Goal: Book appointment/travel/reservation

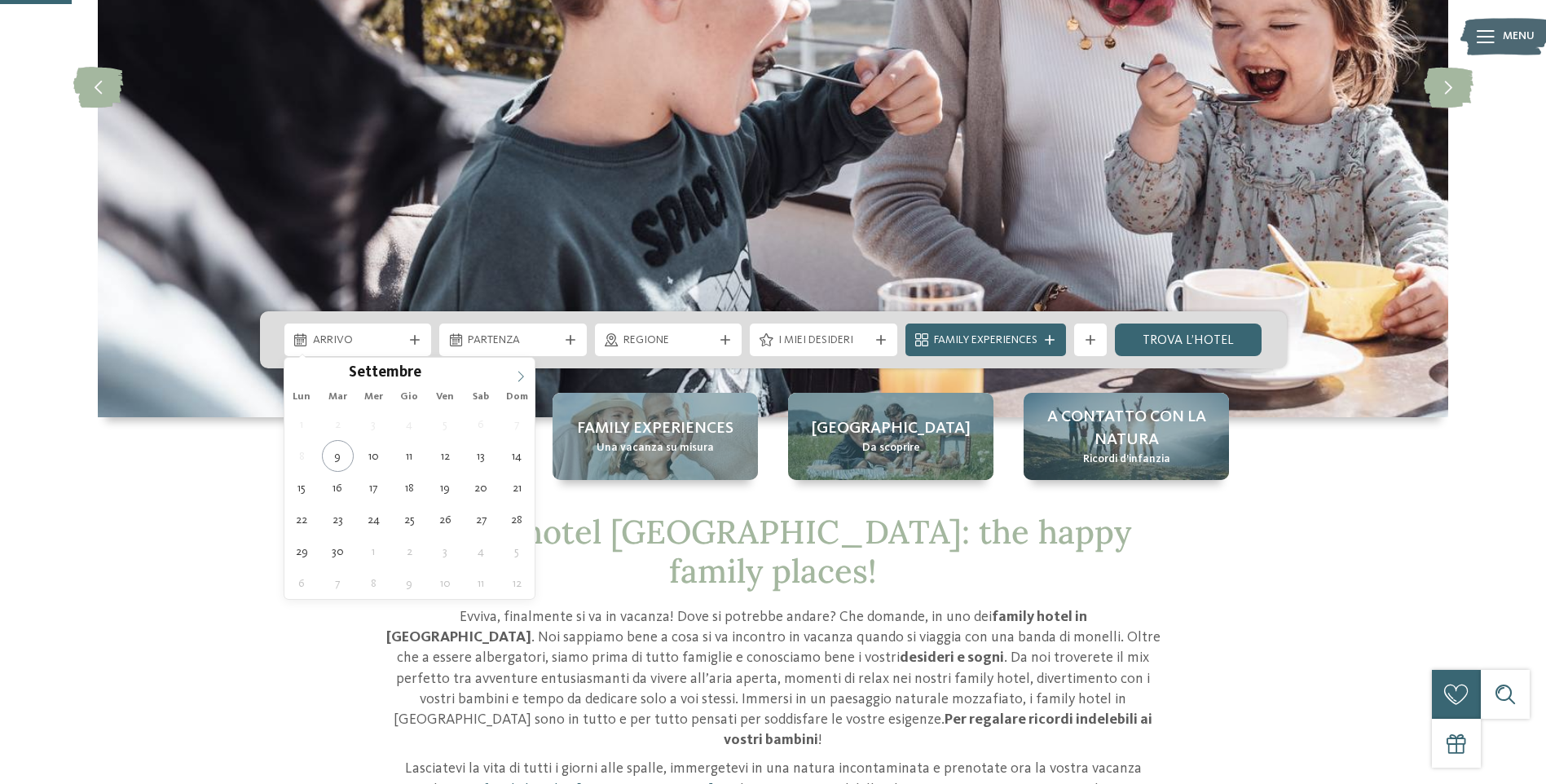
click at [526, 374] on icon at bounding box center [521, 376] width 11 height 11
click at [531, 364] on span at bounding box center [521, 372] width 28 height 28
type div "21.11.2025"
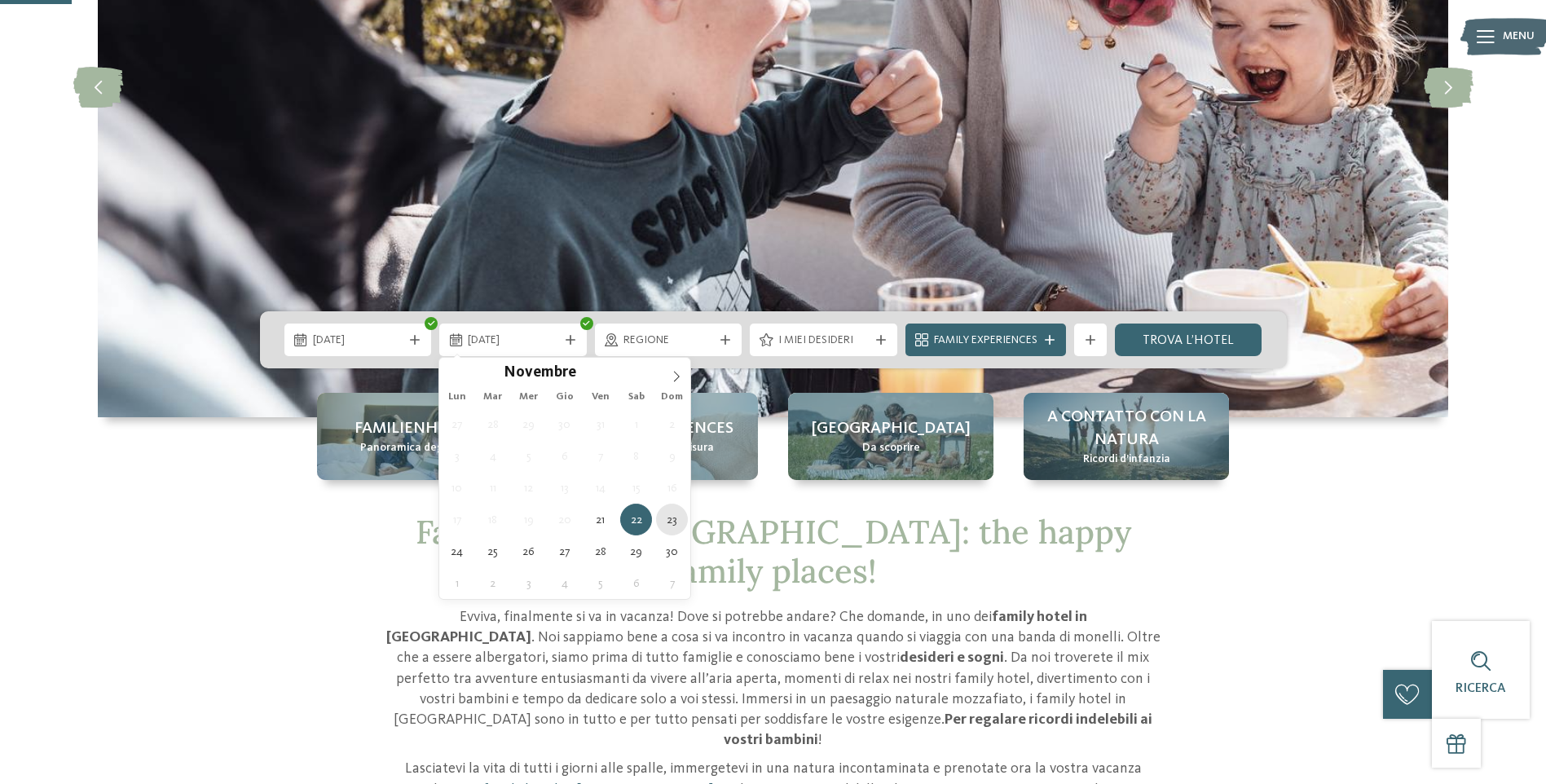
type div "23.11.2025"
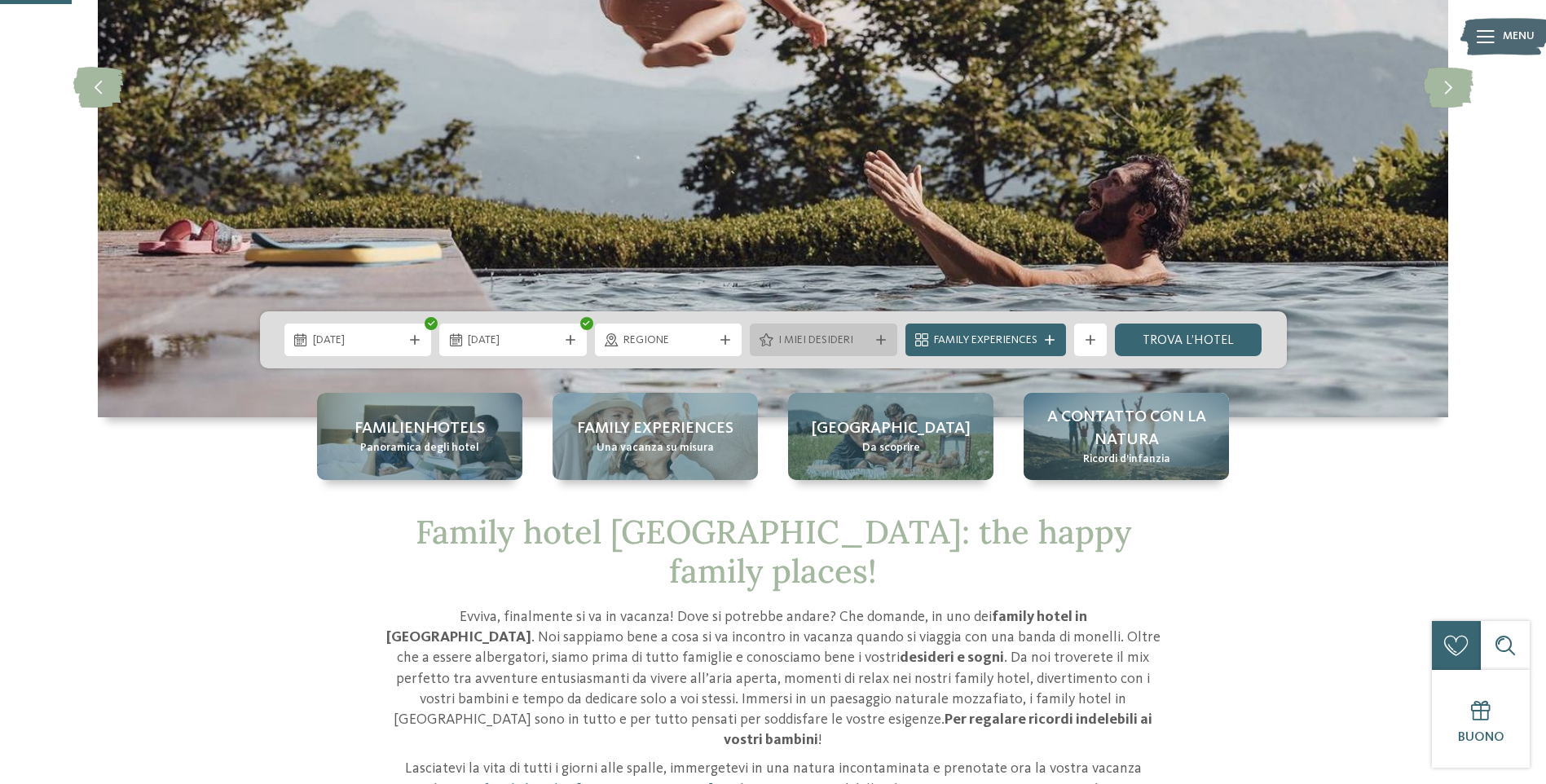
click at [877, 331] on div "I miei desideri" at bounding box center [823, 340] width 148 height 33
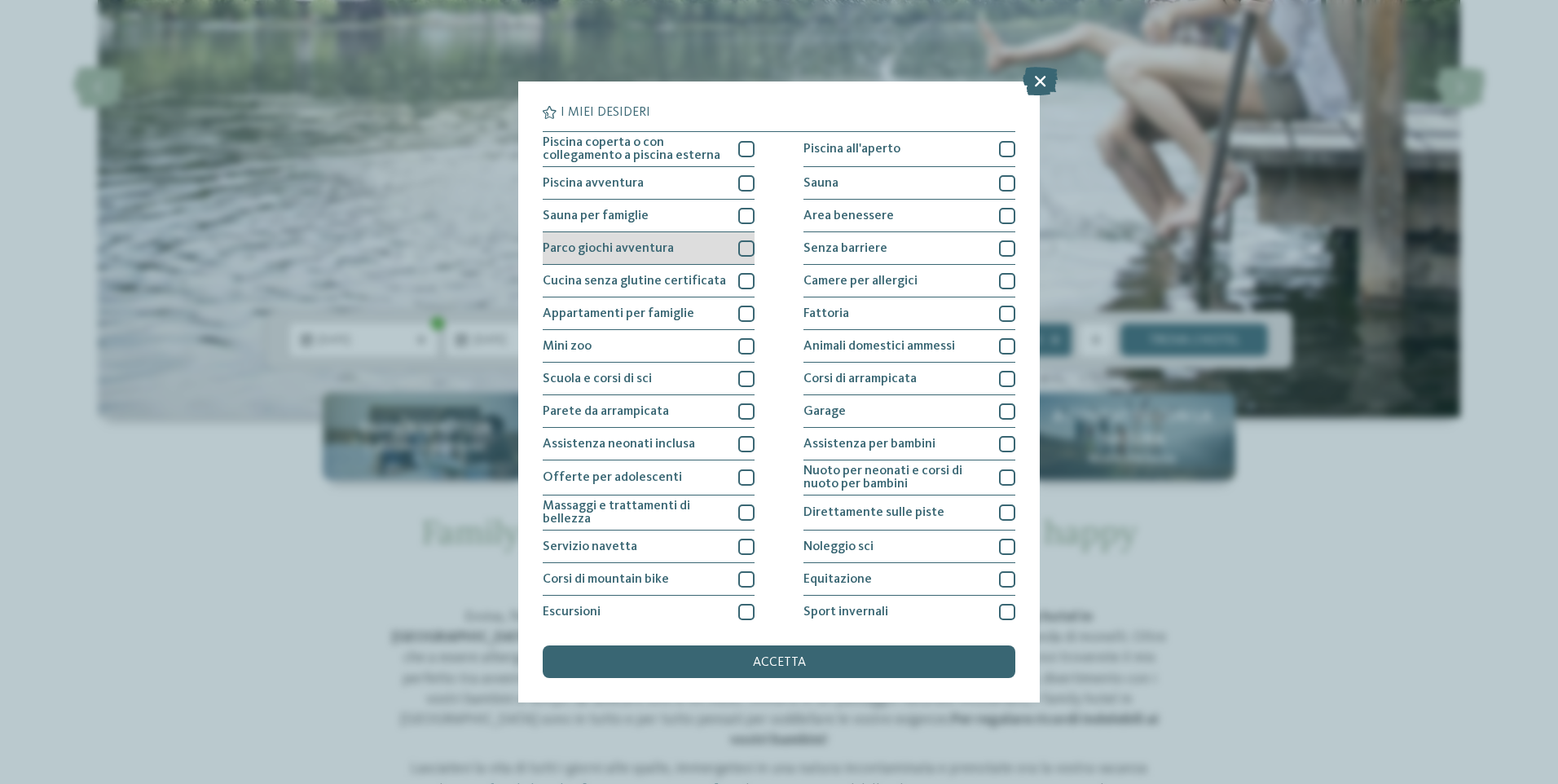
click at [744, 248] on div at bounding box center [746, 248] width 16 height 16
click at [745, 206] on div "Sauna per famiglie" at bounding box center [648, 216] width 212 height 33
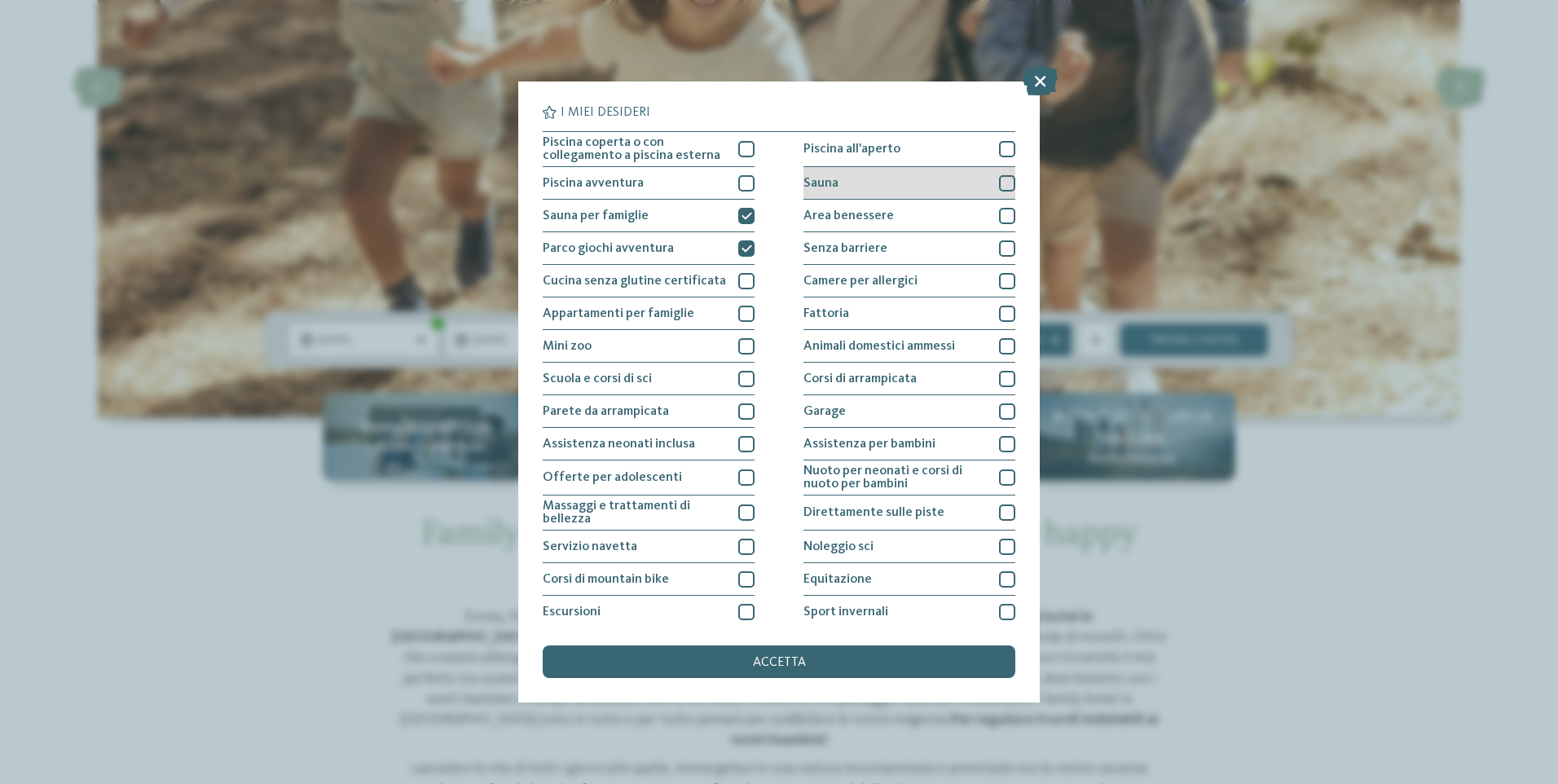
click at [999, 184] on div at bounding box center [1007, 183] width 16 height 16
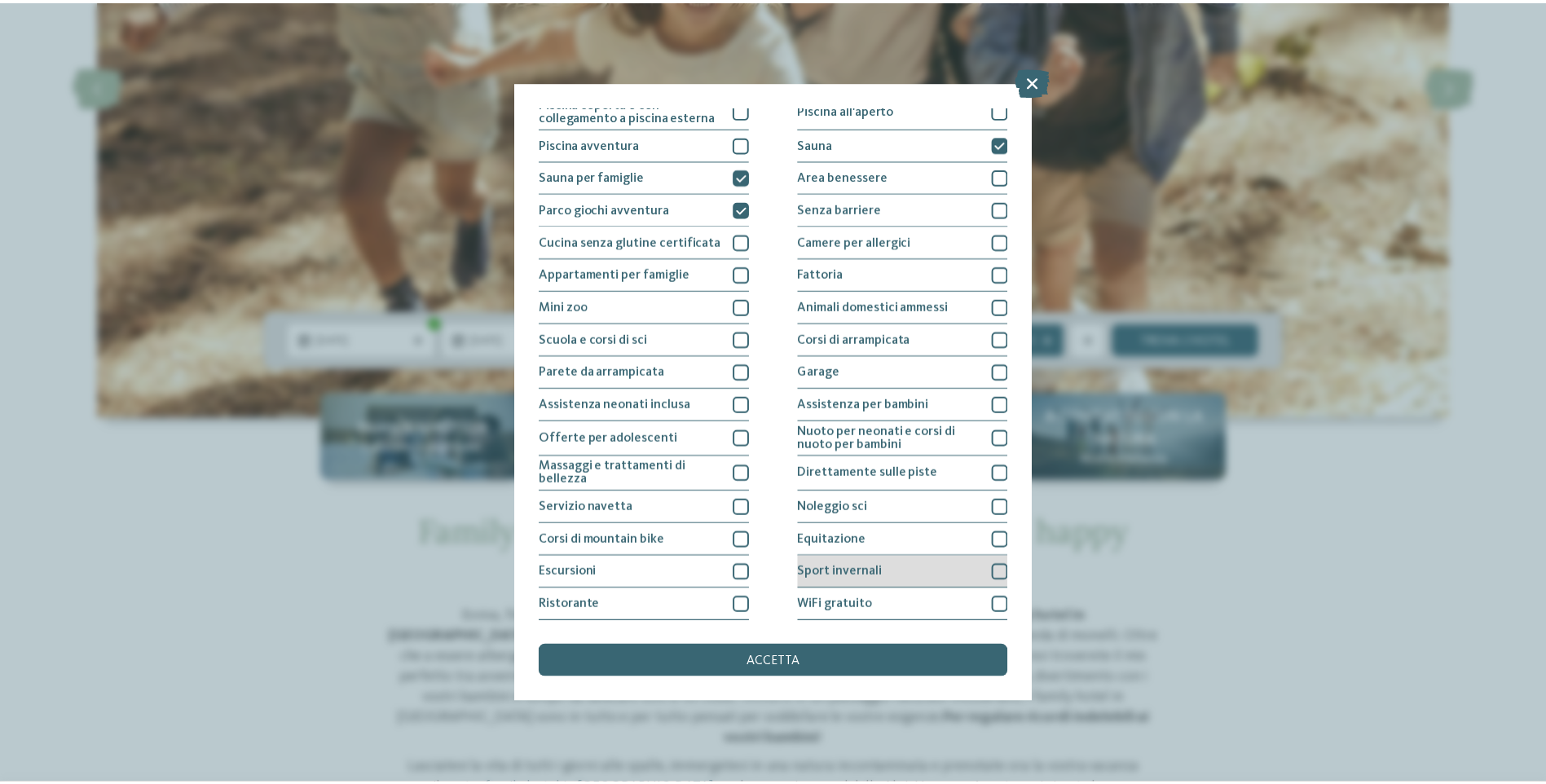
scroll to position [73, 0]
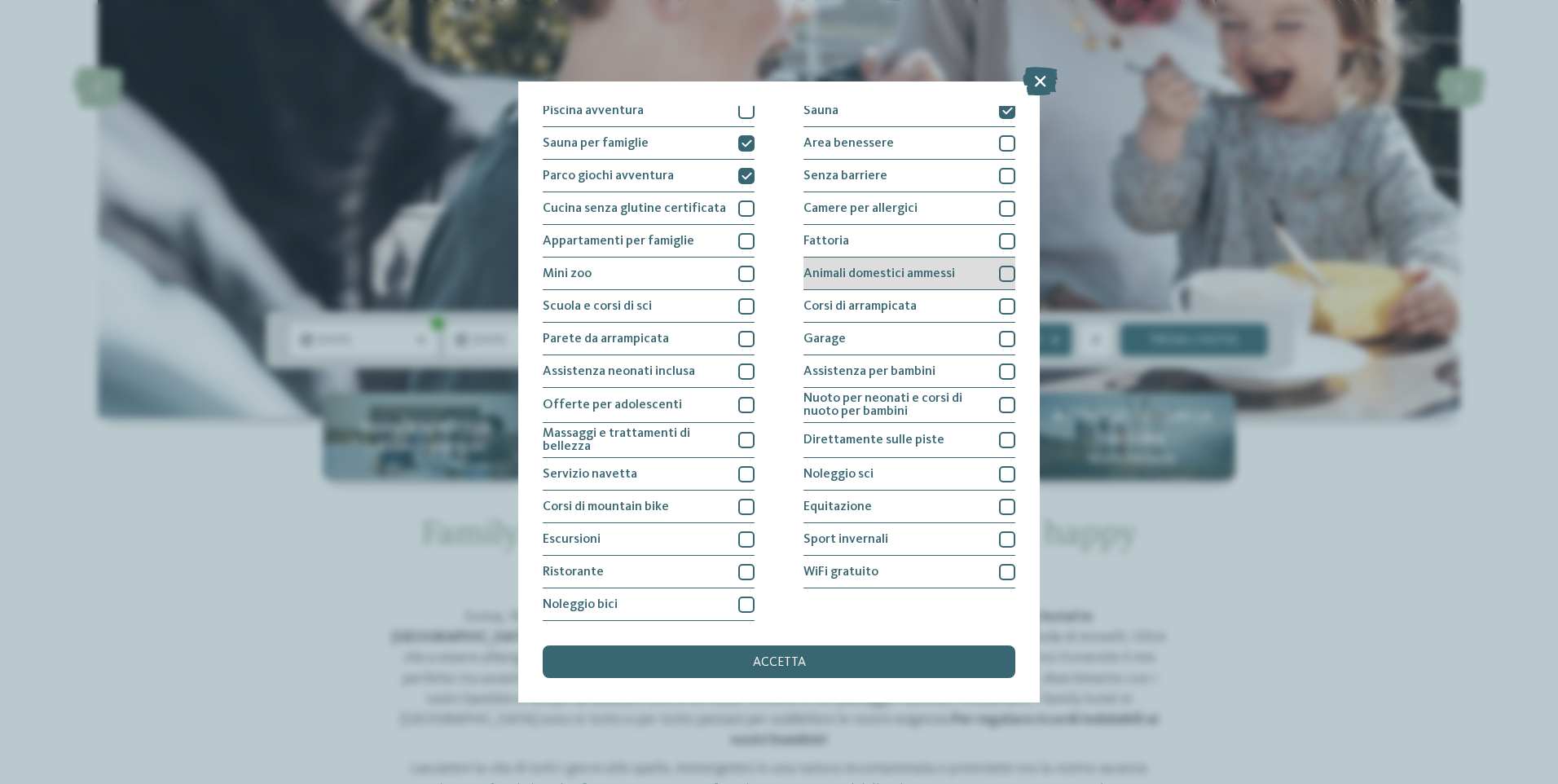
click at [999, 277] on div at bounding box center [1007, 273] width 16 height 16
click at [999, 266] on div at bounding box center [1007, 273] width 16 height 16
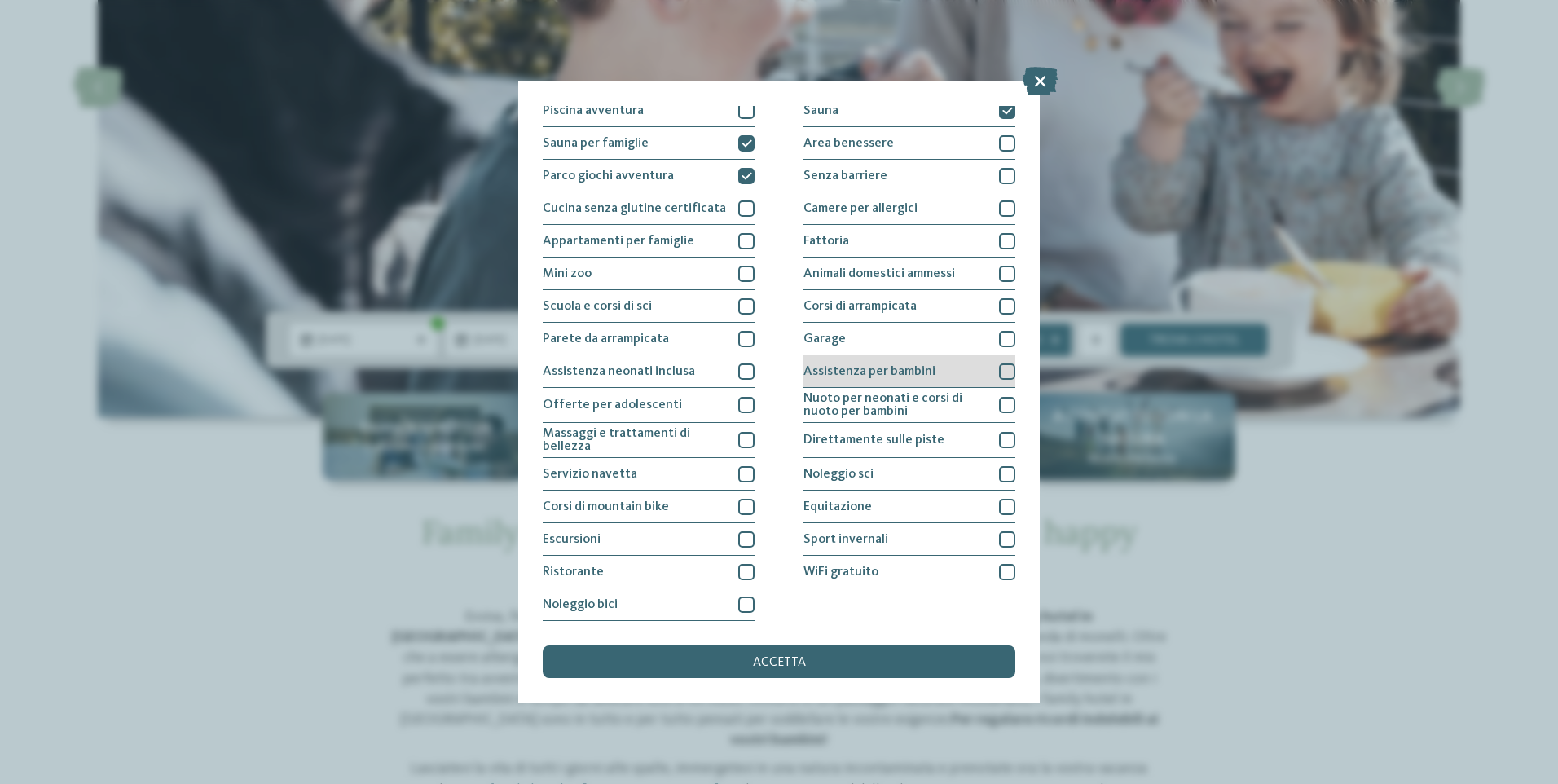
click at [999, 370] on div at bounding box center [1007, 371] width 16 height 16
drag, startPoint x: 808, startPoint y: 673, endPoint x: 799, endPoint y: 660, distance: 15.8
click at [807, 672] on div "accetta" at bounding box center [779, 662] width 473 height 33
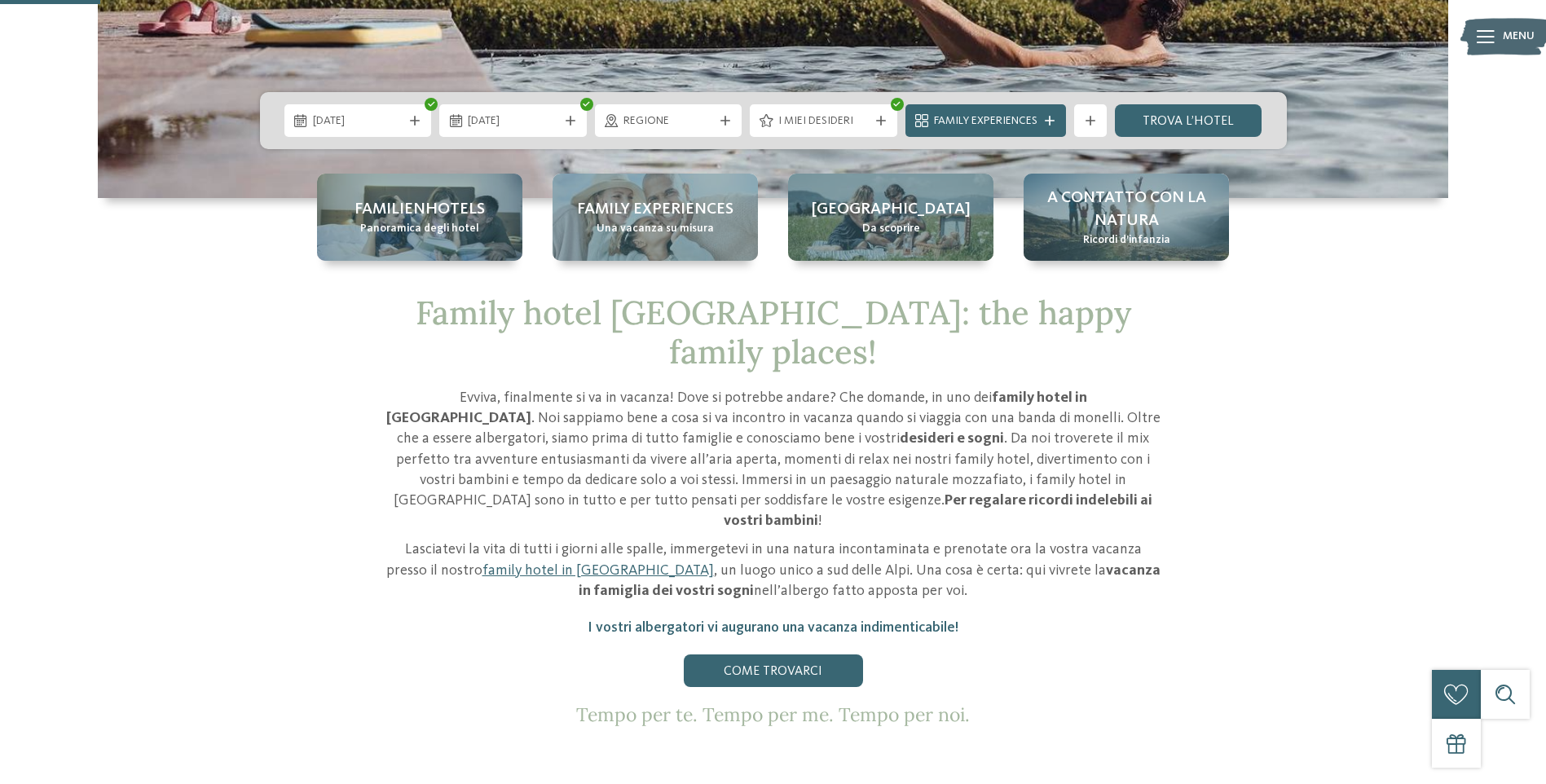
scroll to position [570, 0]
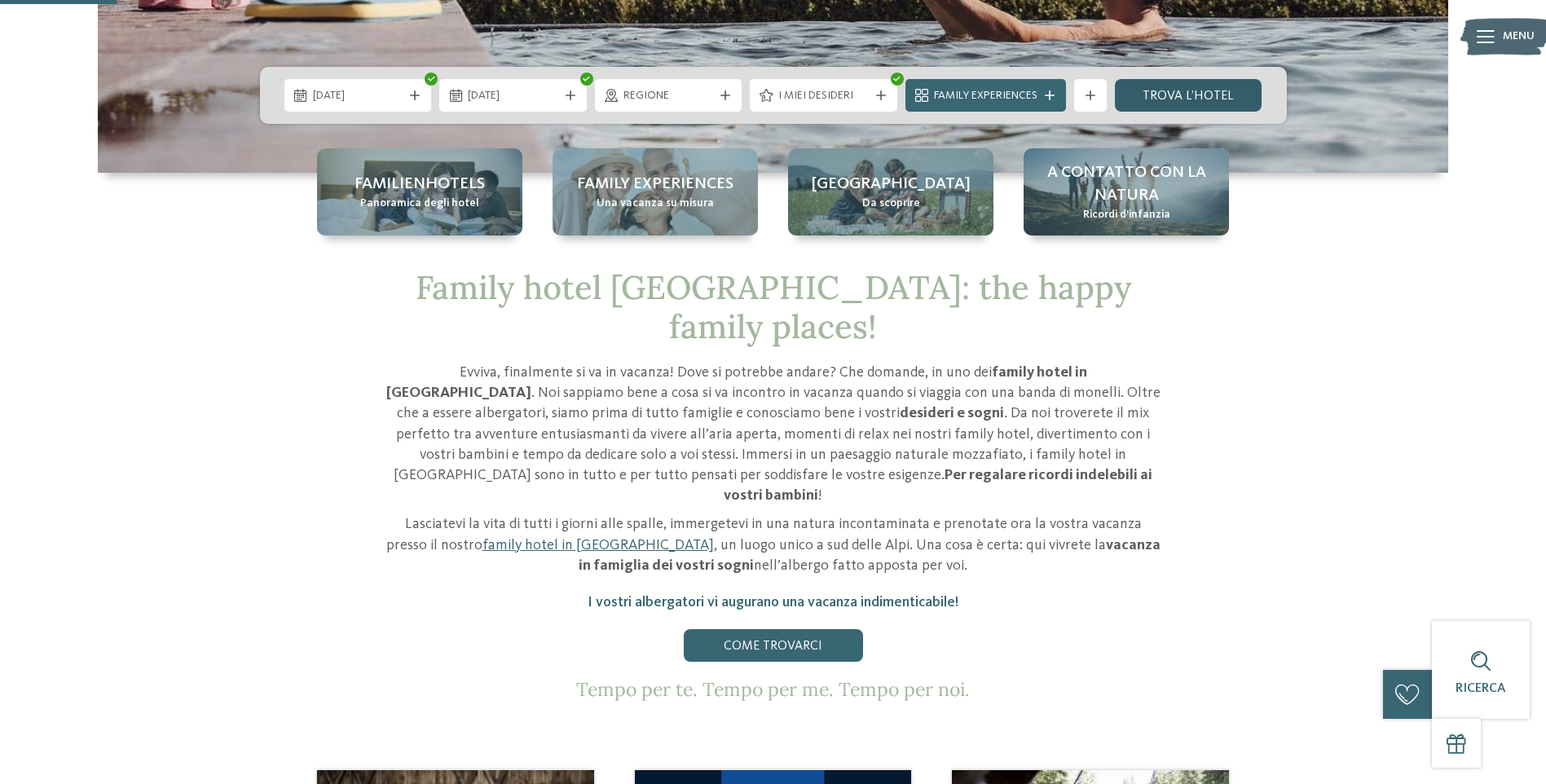
click at [1170, 97] on link "trova l’hotel" at bounding box center [1188, 95] width 148 height 33
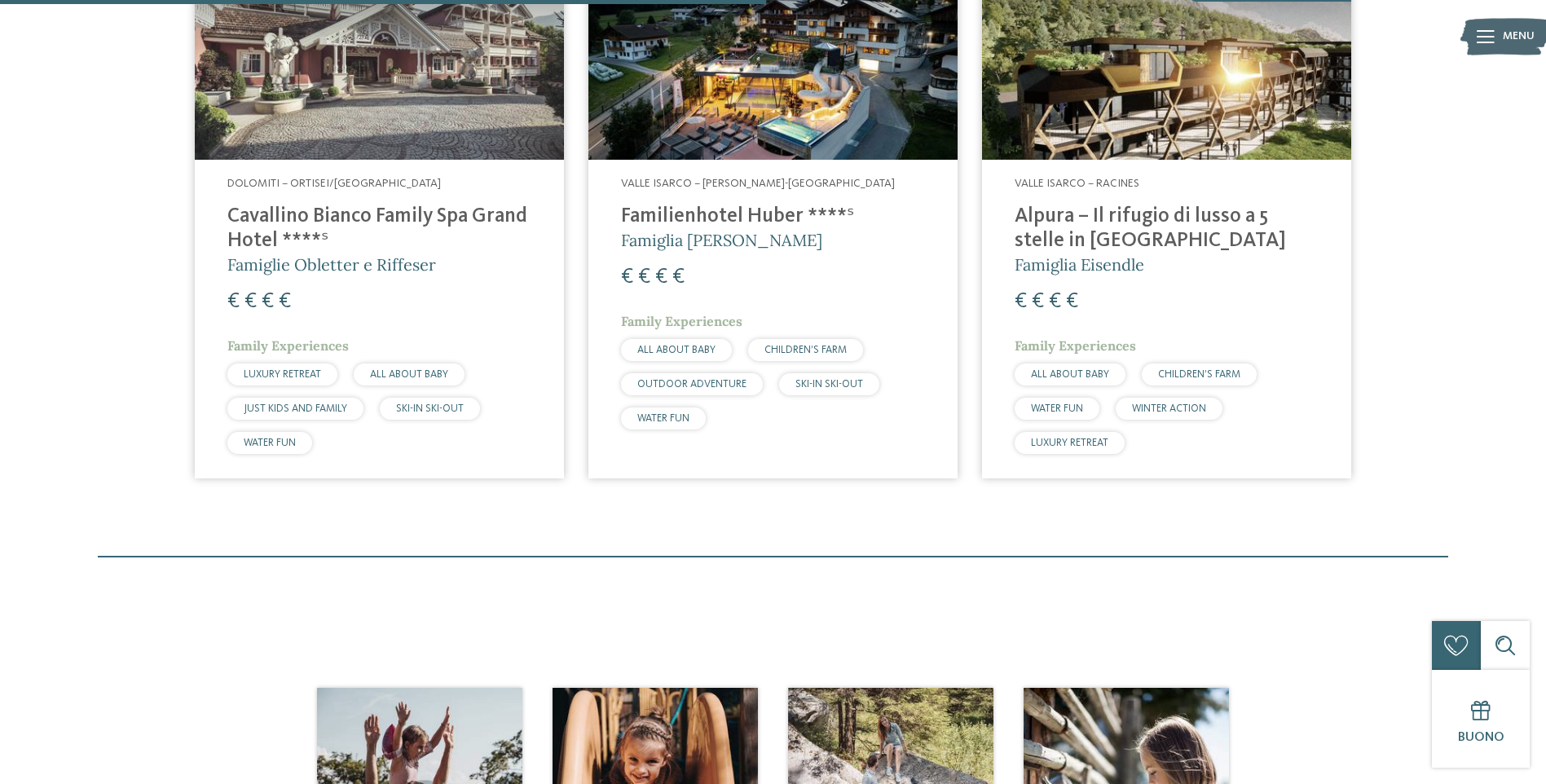
scroll to position [520, 0]
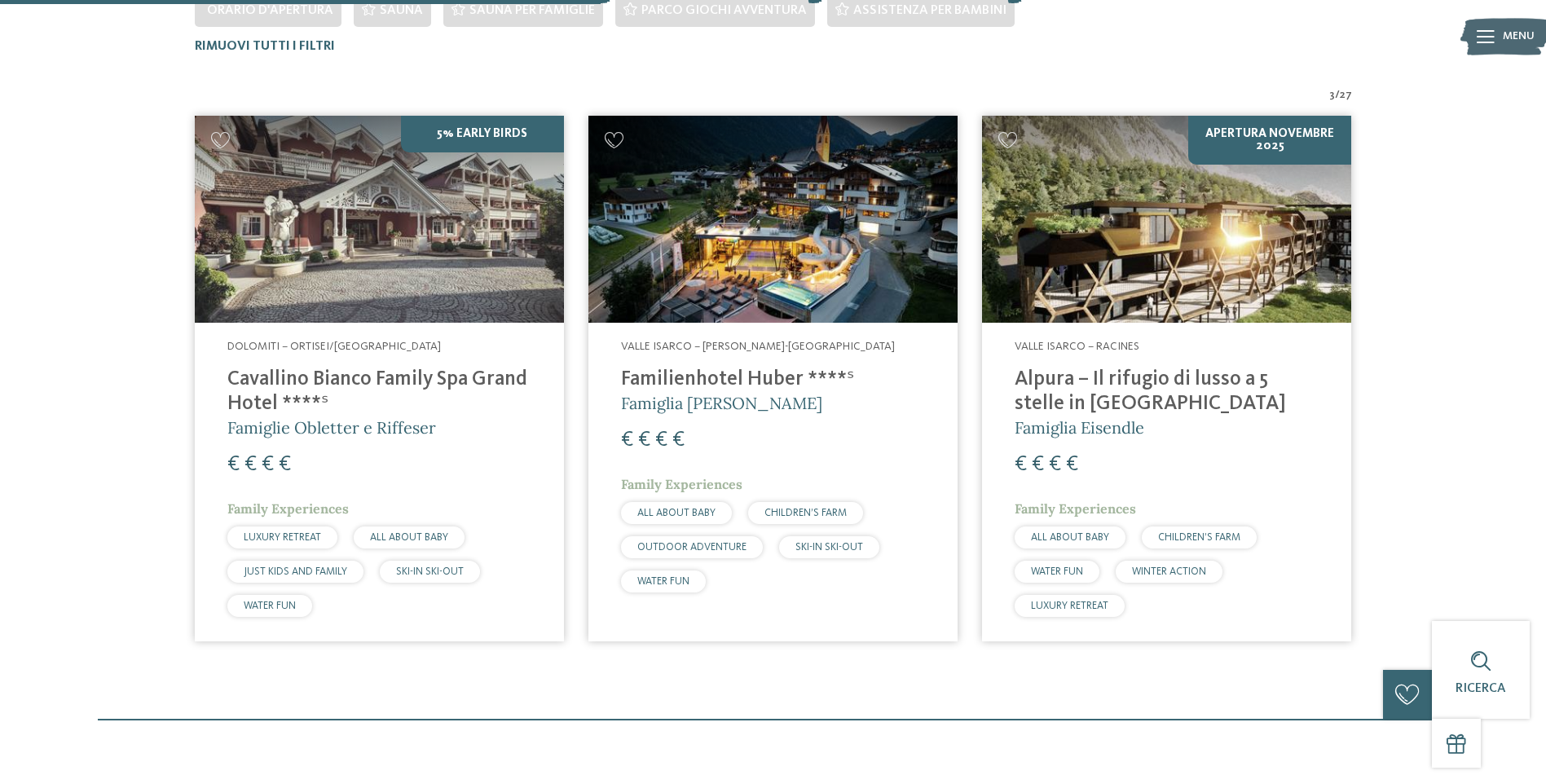
click at [1064, 384] on h4 "Alpura – Il rifugio di lusso a 5 stelle in Alto Adige" at bounding box center [1167, 392] width 304 height 49
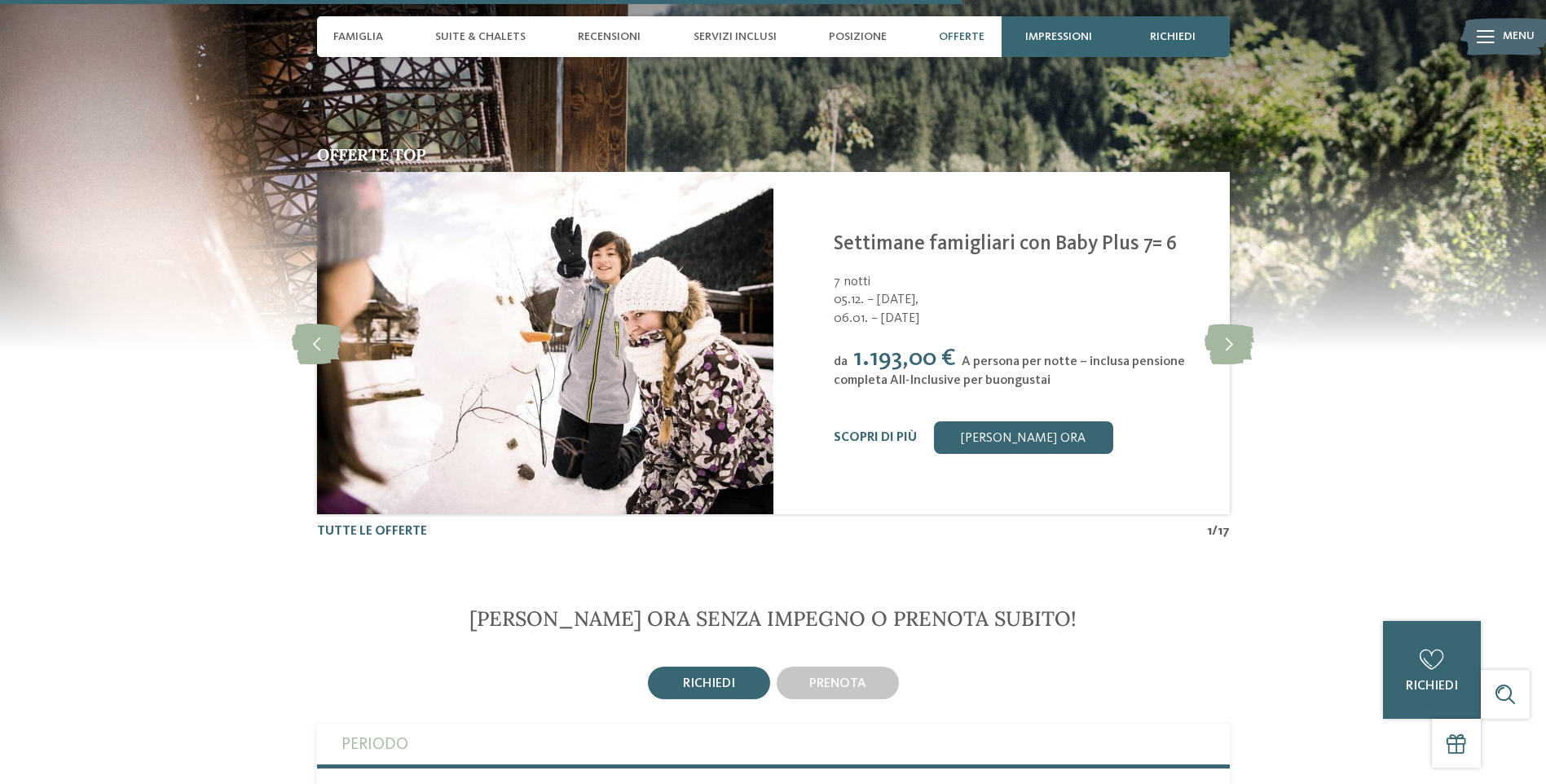
scroll to position [3341, 0]
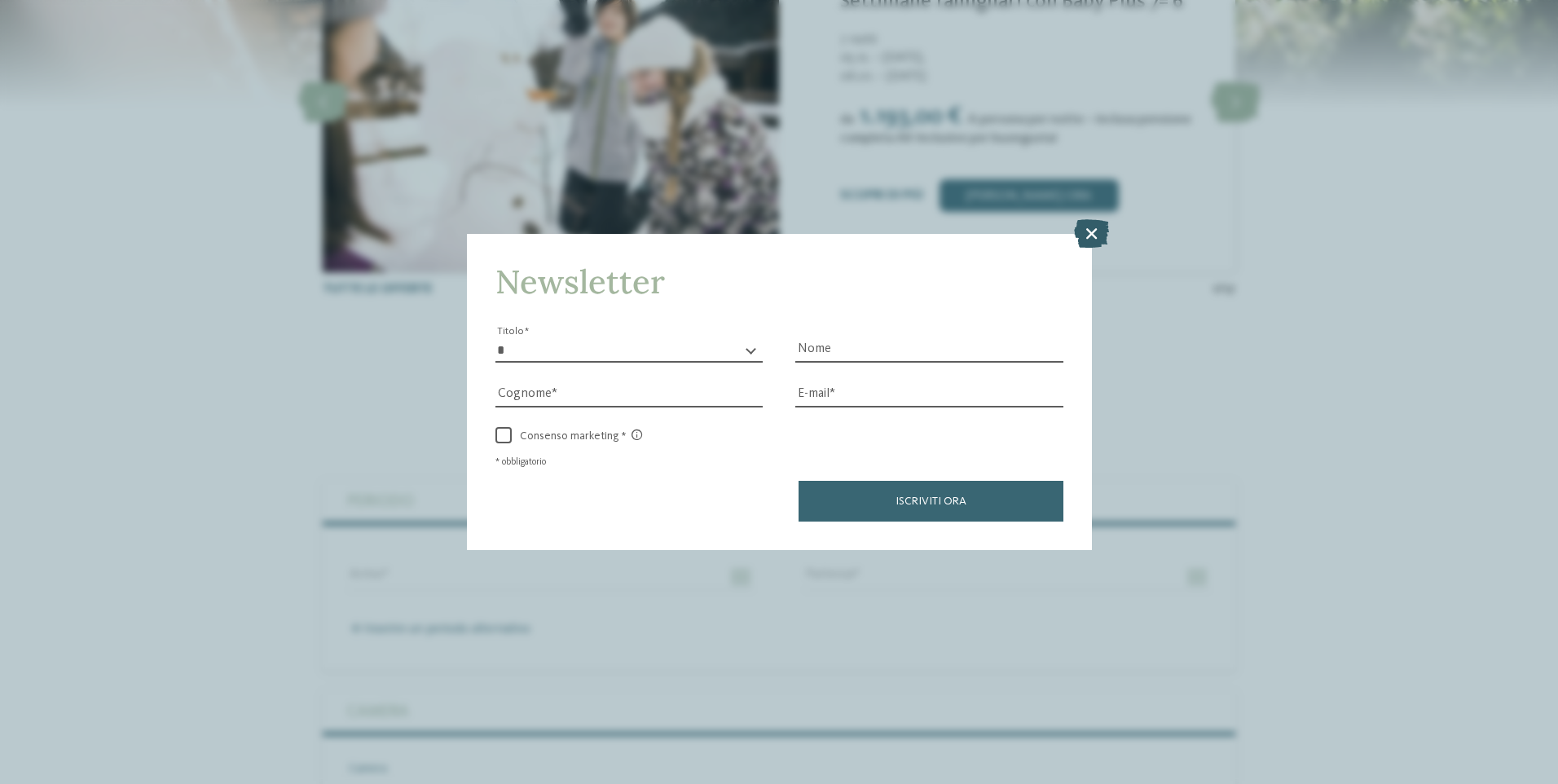
click at [1085, 235] on icon at bounding box center [1091, 233] width 35 height 29
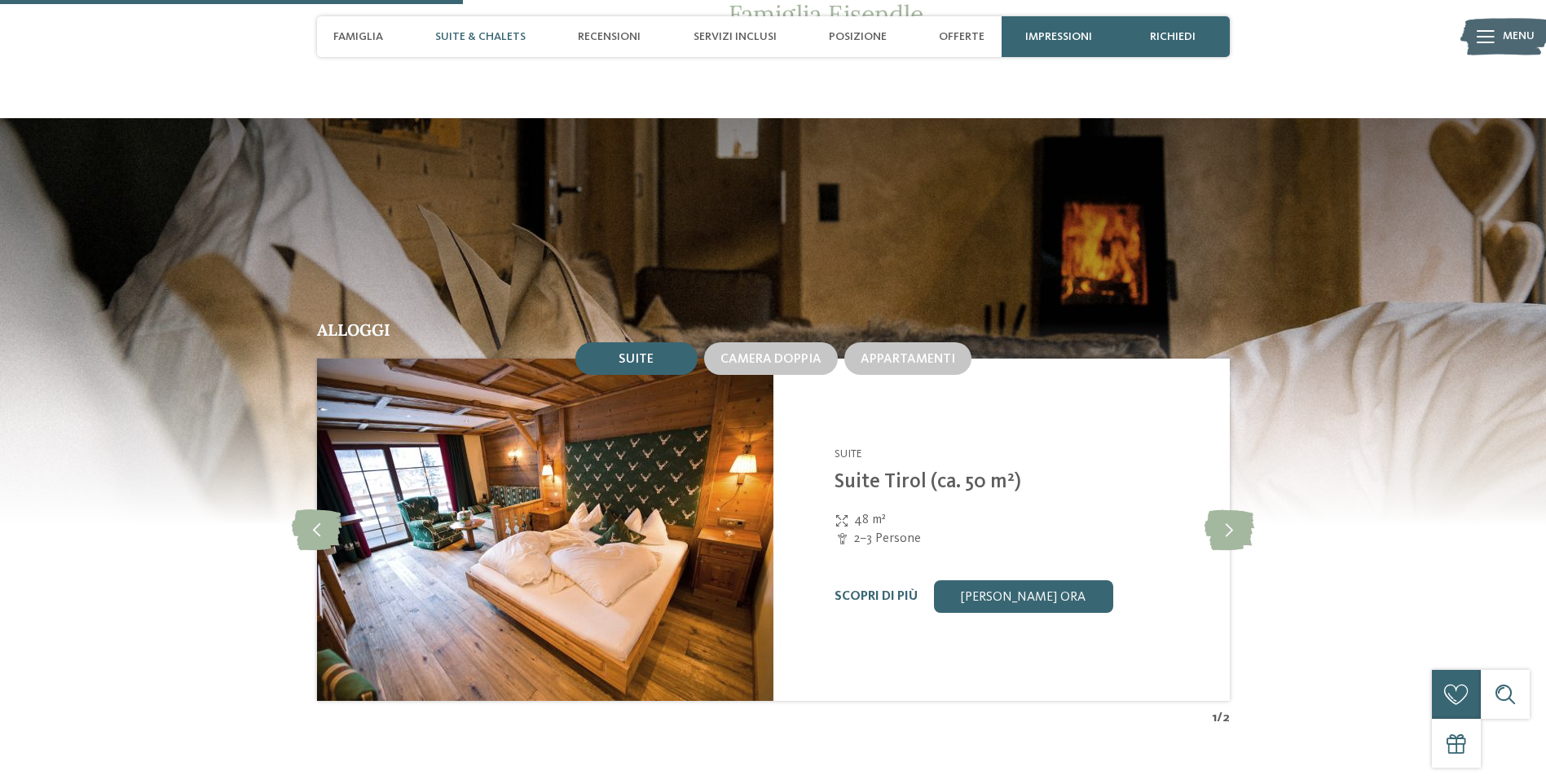
scroll to position [1629, 0]
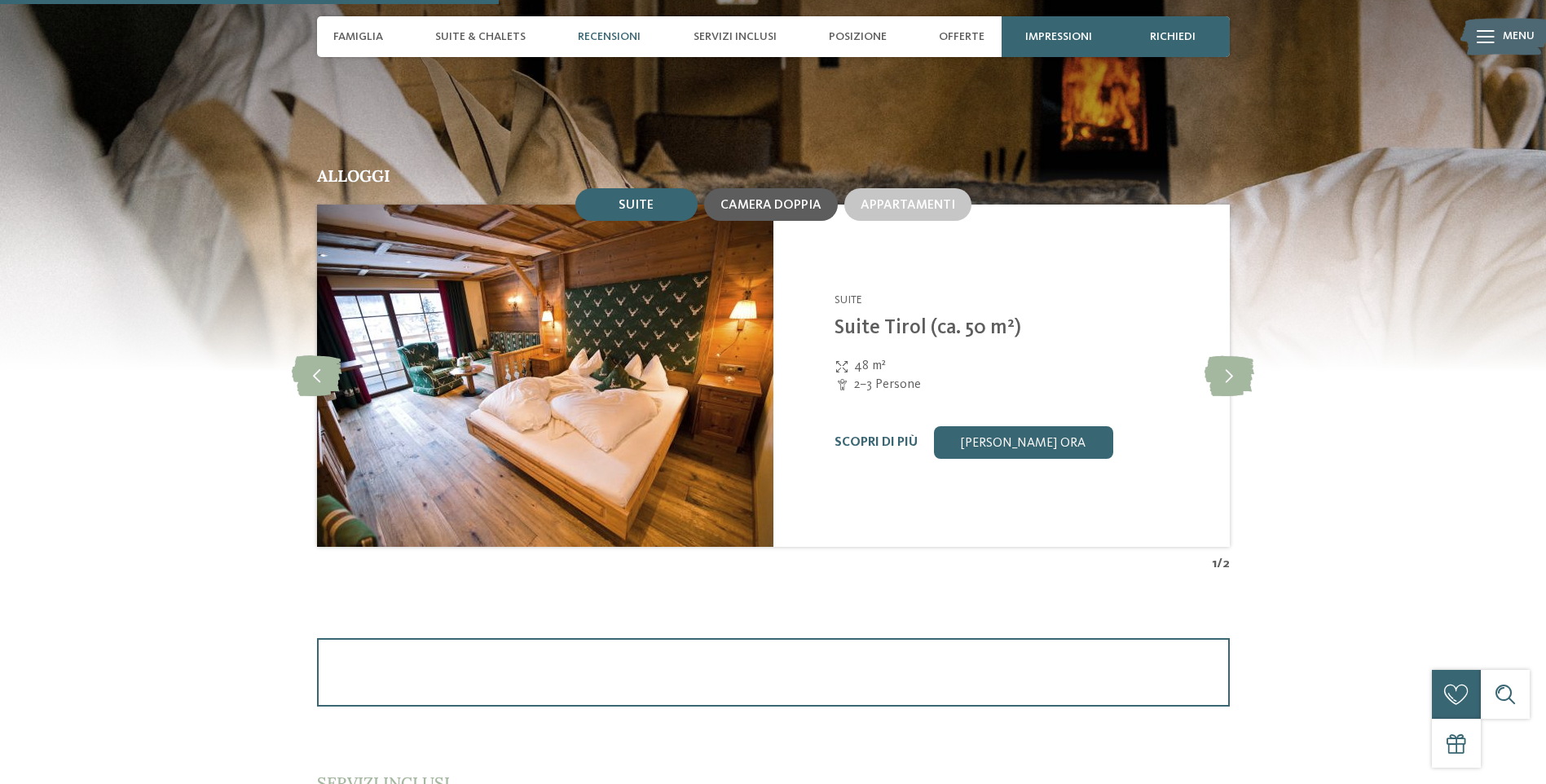
click at [772, 208] on span "Camera doppia" at bounding box center [770, 205] width 101 height 13
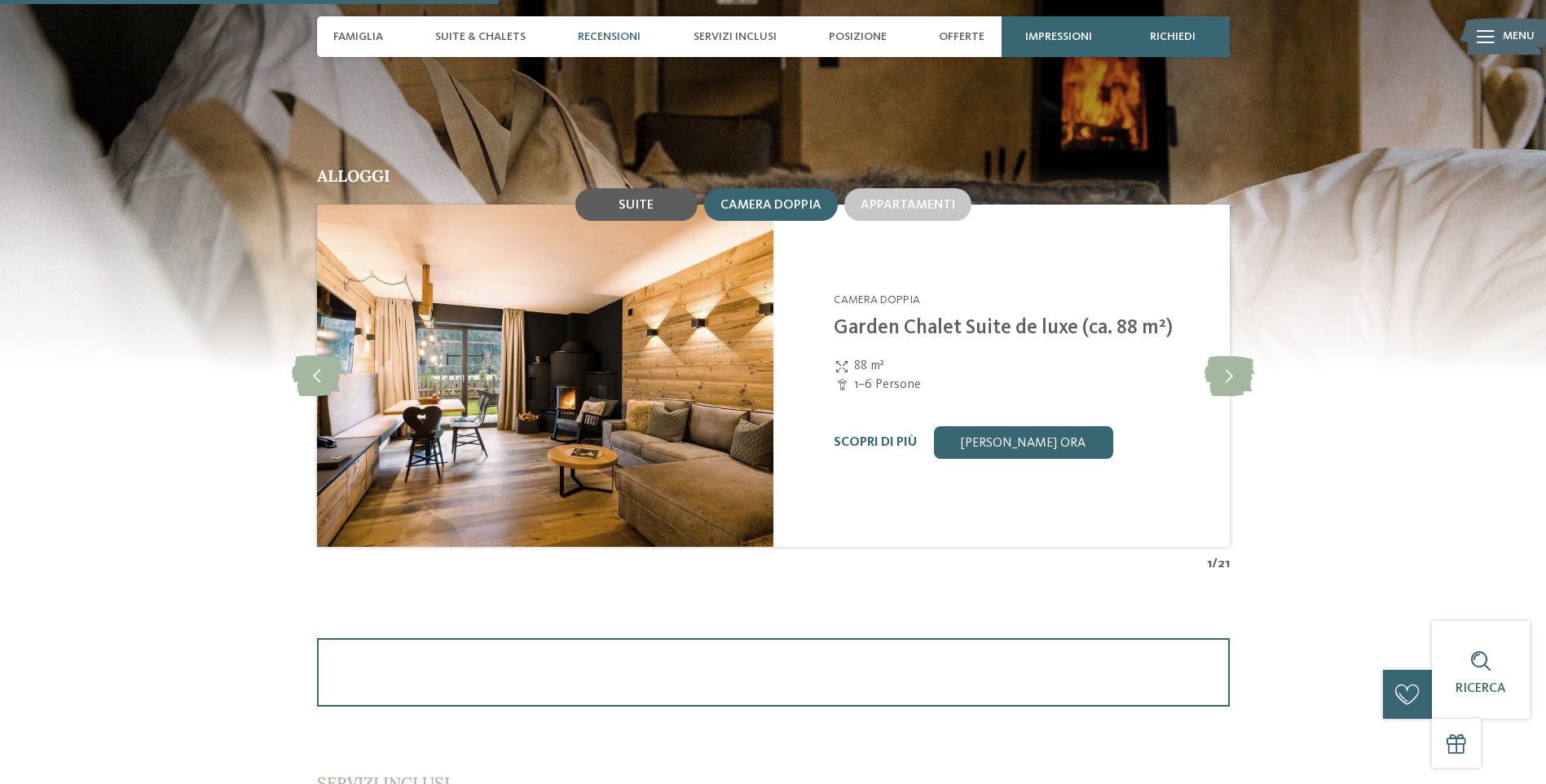
click at [642, 206] on span "Suite" at bounding box center [636, 205] width 35 height 13
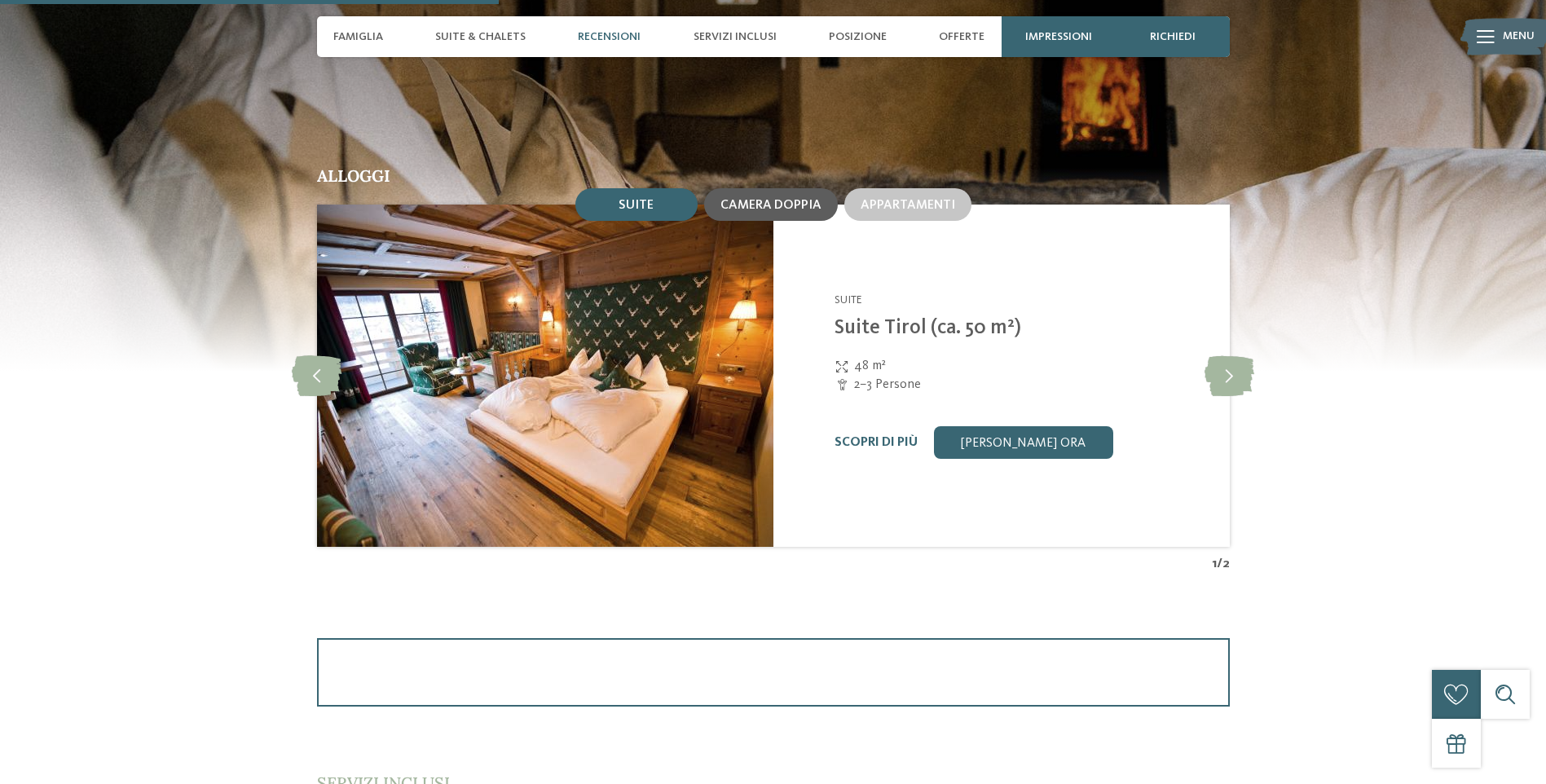
click at [770, 202] on span "Camera doppia" at bounding box center [770, 205] width 101 height 13
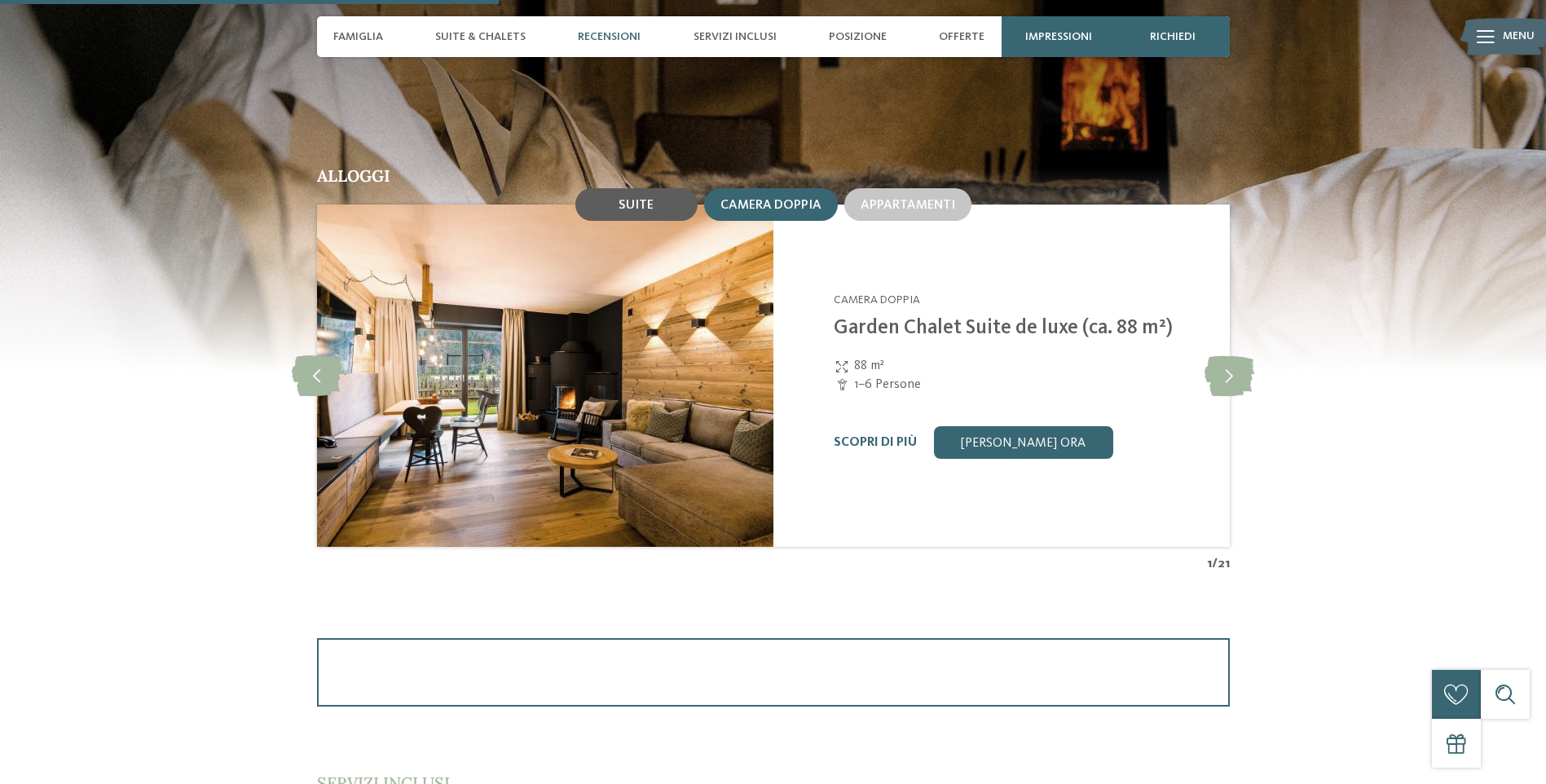
click at [658, 190] on div "Suite" at bounding box center [636, 205] width 122 height 33
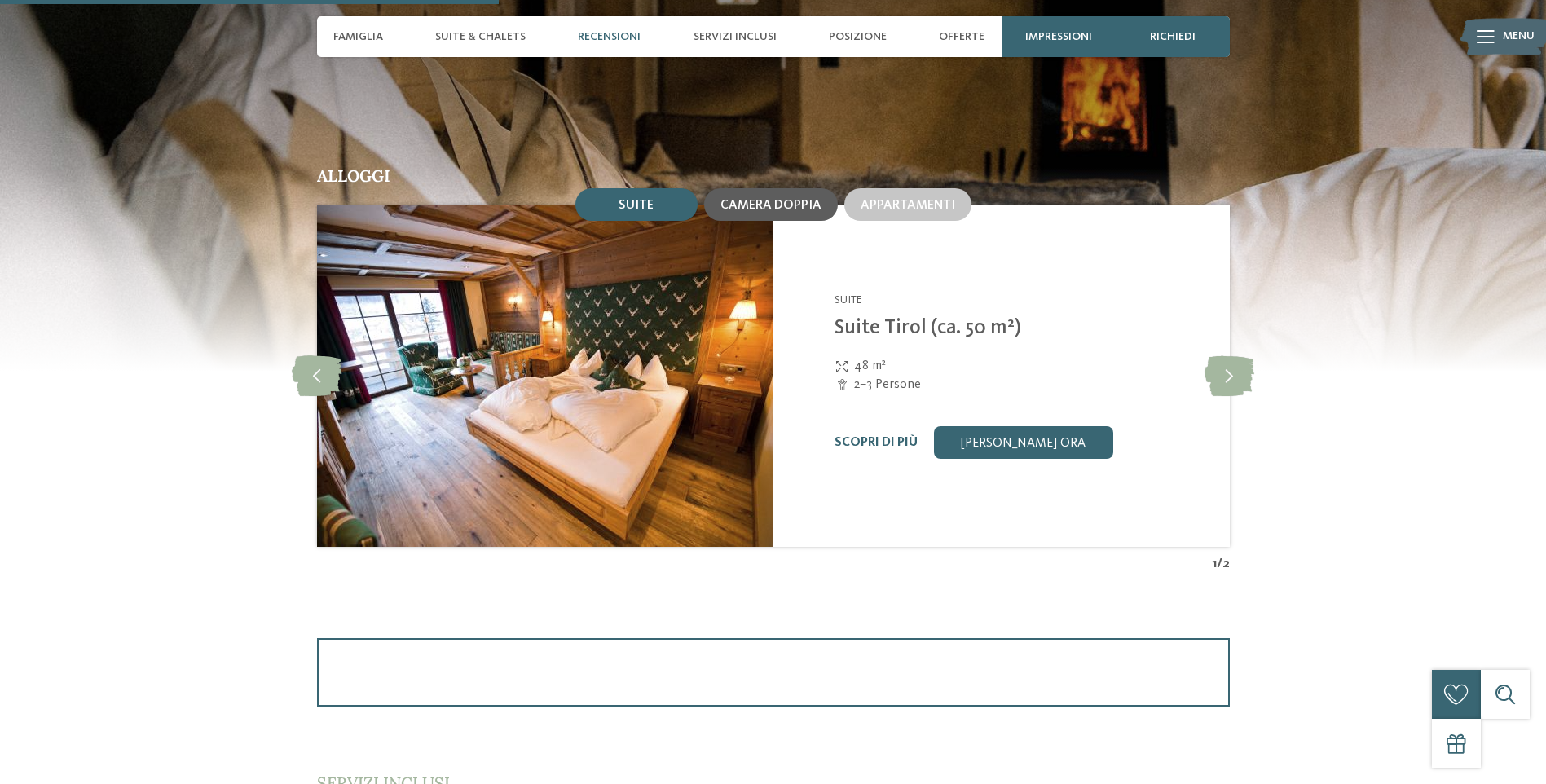
click at [777, 208] on span "Camera doppia" at bounding box center [770, 205] width 101 height 13
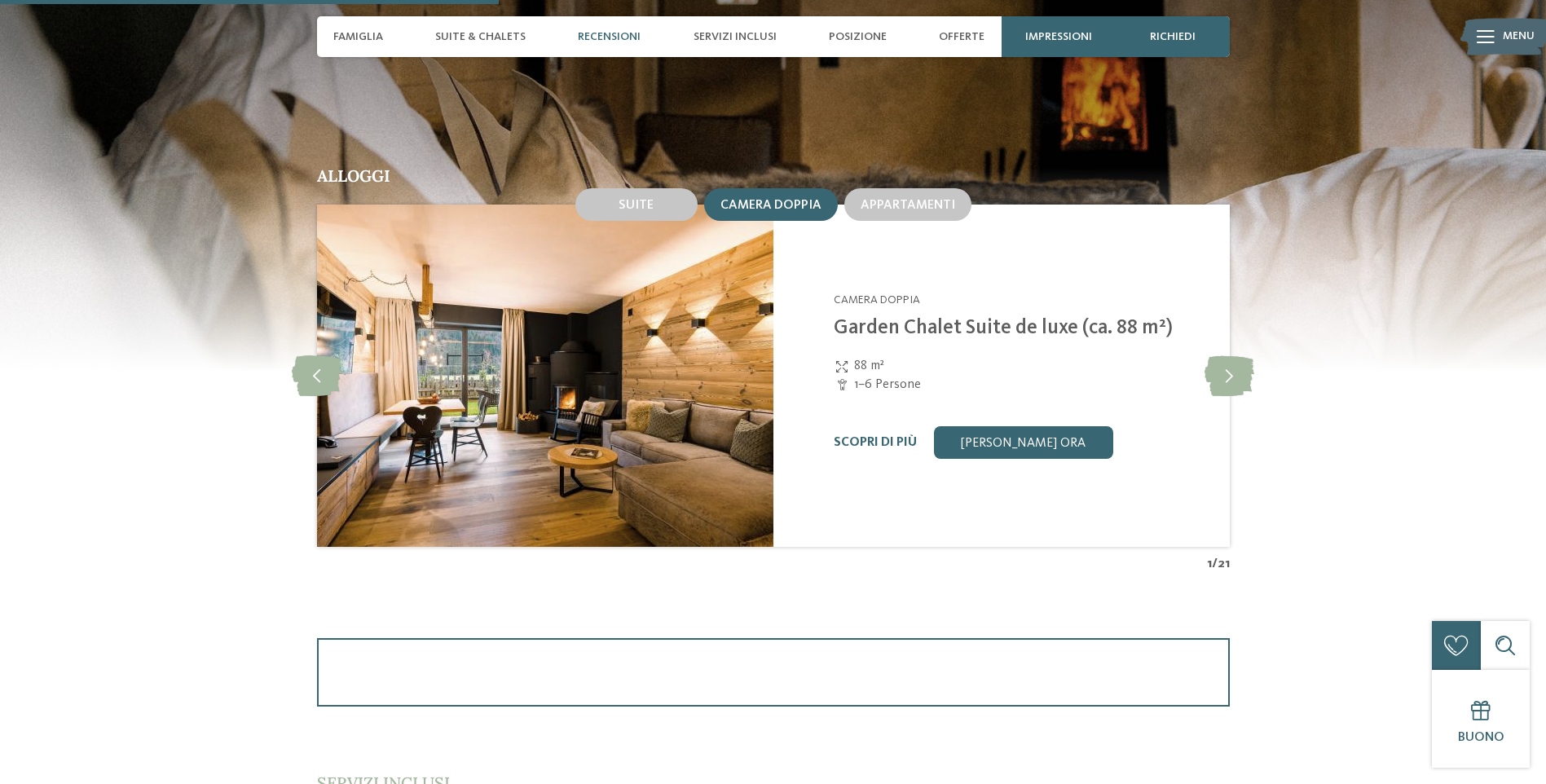
click at [625, 178] on h2 "Alloggi" at bounding box center [774, 176] width 913 height 17
click at [631, 195] on div "Suite" at bounding box center [636, 205] width 122 height 33
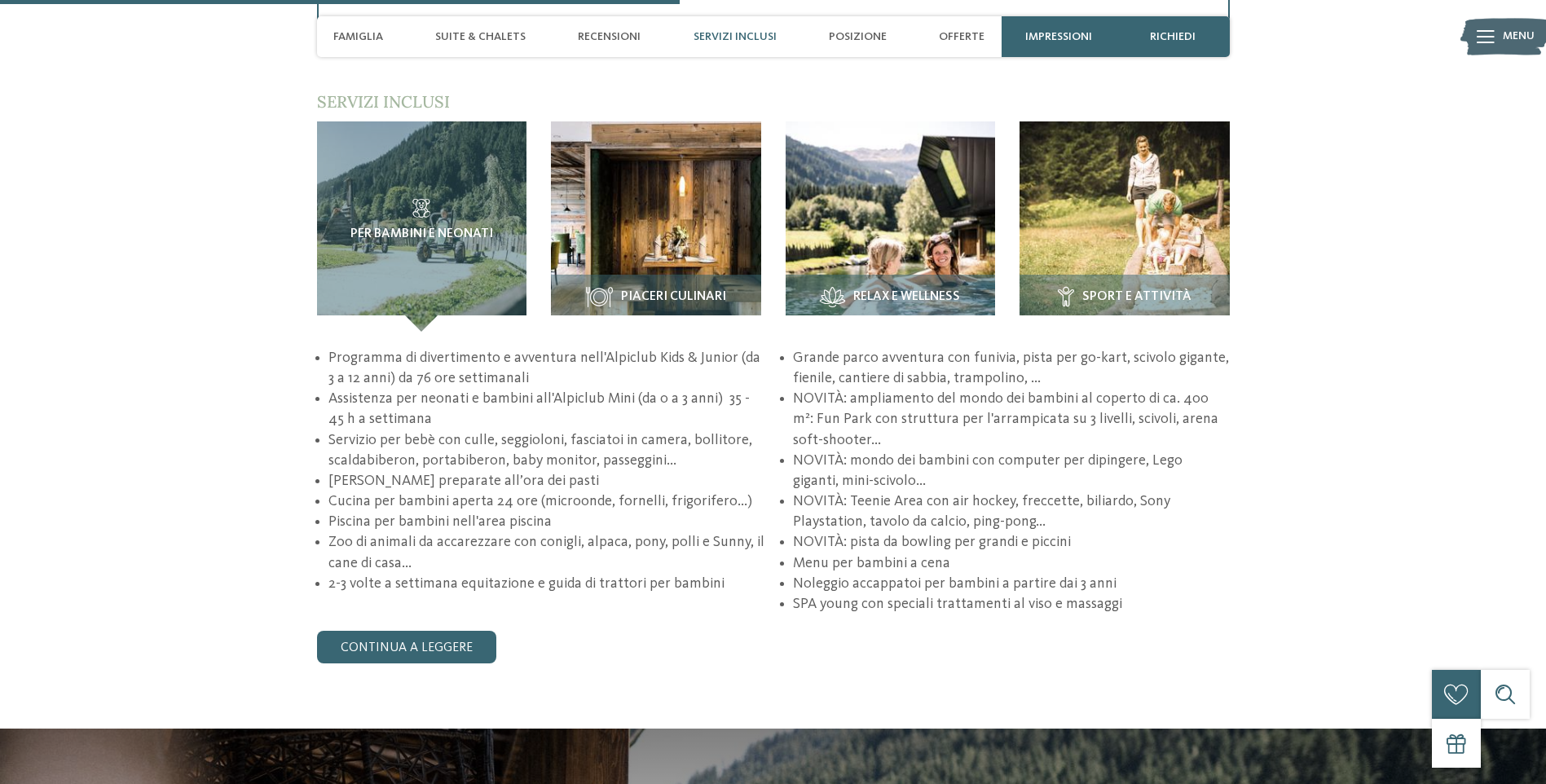
scroll to position [2444, 0]
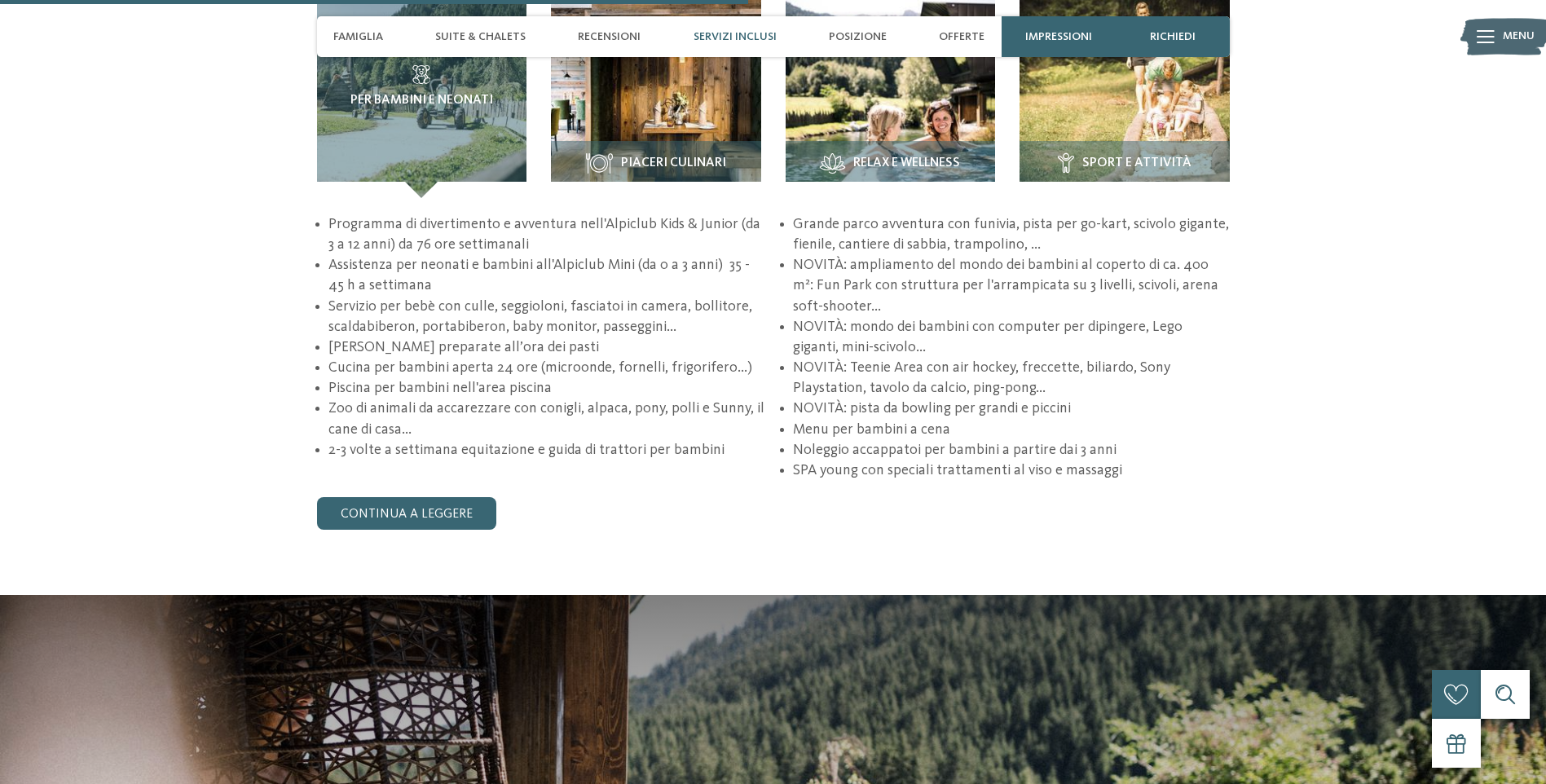
drag, startPoint x: 398, startPoint y: 220, endPoint x: 1012, endPoint y: 505, distance: 676.9
click at [1012, 505] on div "Programma di divertimento e avventura nell'Alpiclub Kids & Junior (da 3 a 12 an…" at bounding box center [774, 372] width 913 height 316
drag, startPoint x: 1012, startPoint y: 505, endPoint x: 1227, endPoint y: 443, distance: 223.8
click at [1227, 443] on li "Noleggio accappatoi per bambini a partire dai 3 anni" at bounding box center [1011, 450] width 436 height 21
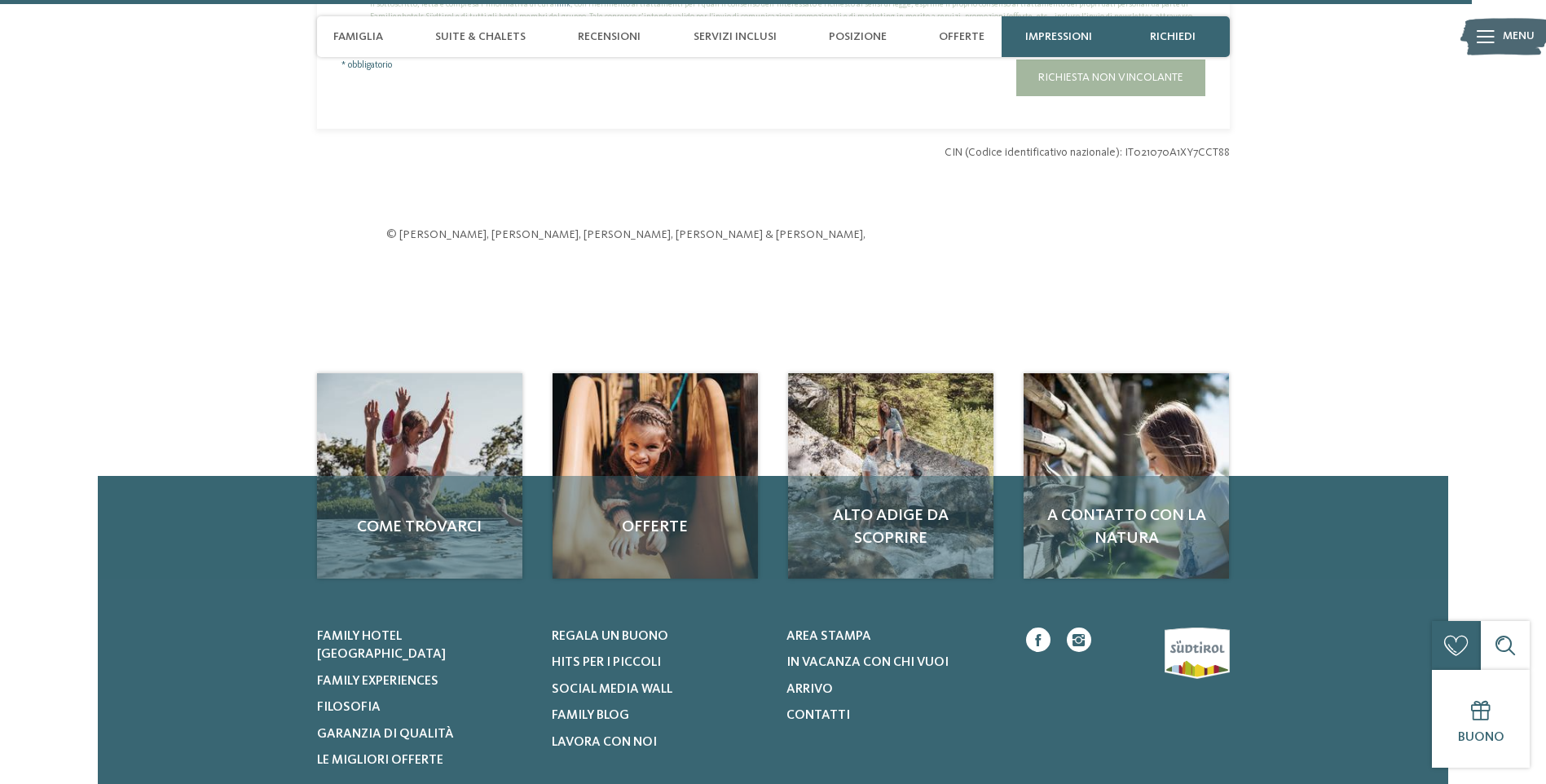
scroll to position [4807, 0]
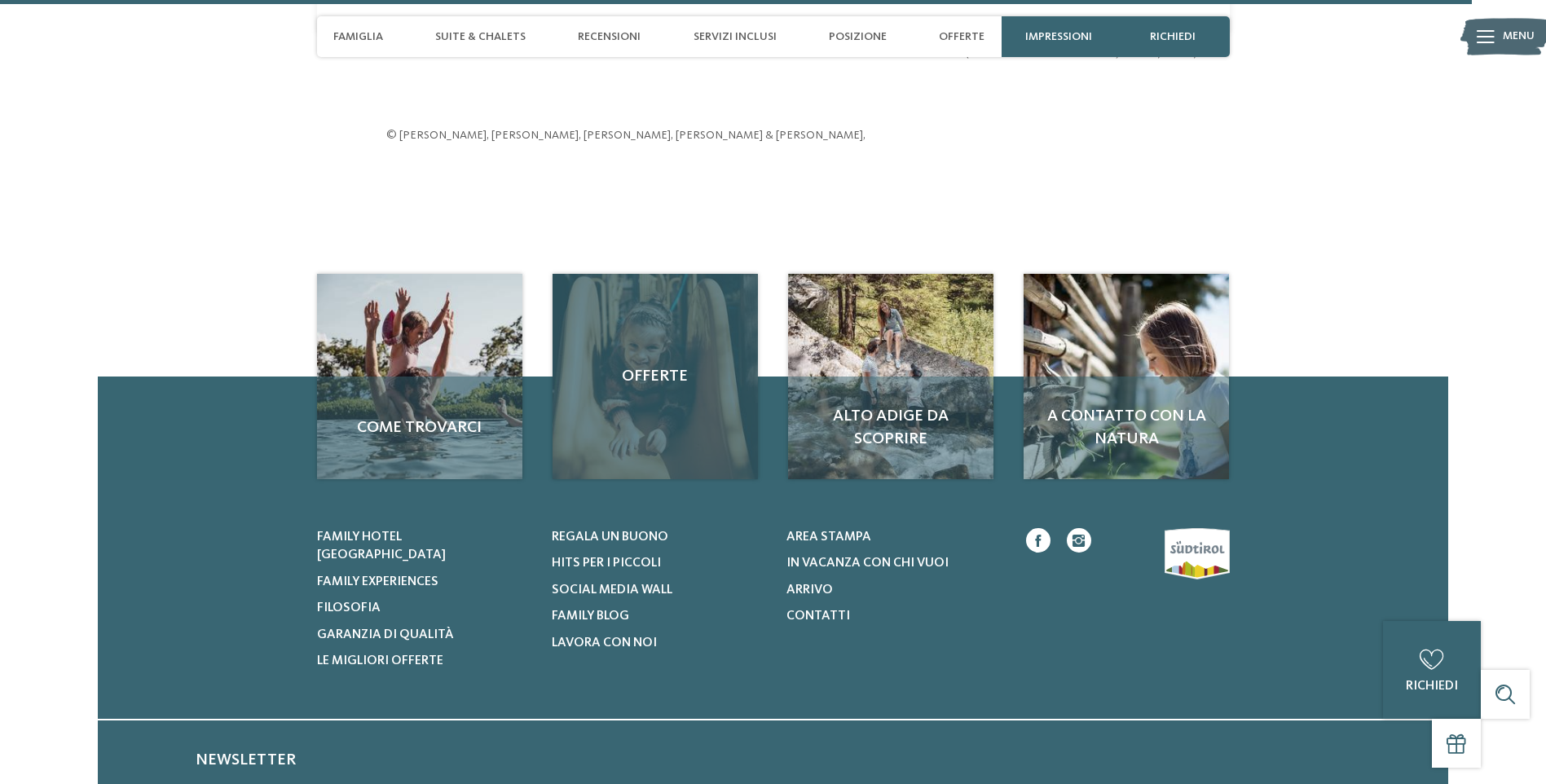
click at [661, 387] on span "Offerte" at bounding box center [655, 376] width 173 height 22
